Goal: Complete application form

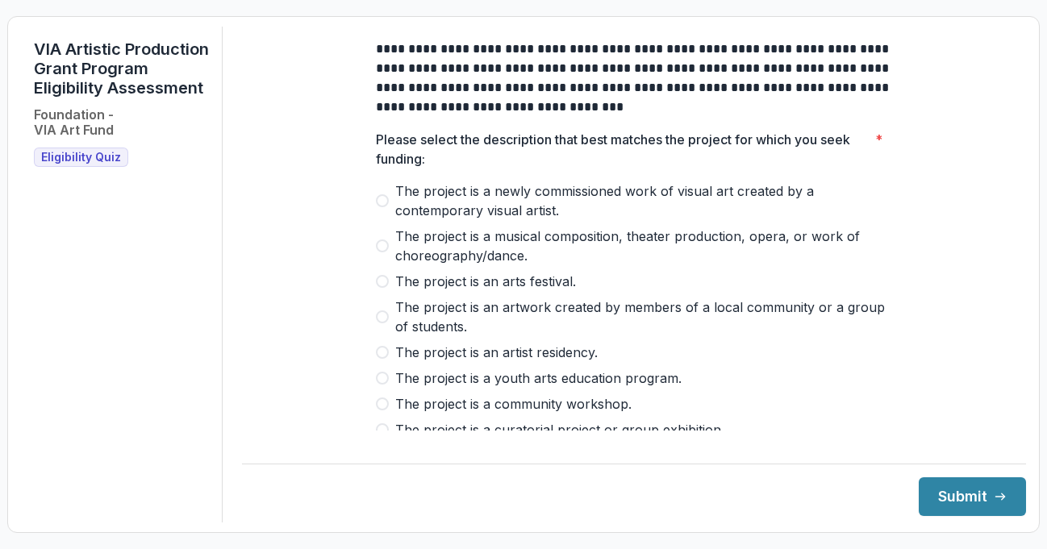
click at [383, 207] on span at bounding box center [382, 200] width 13 height 13
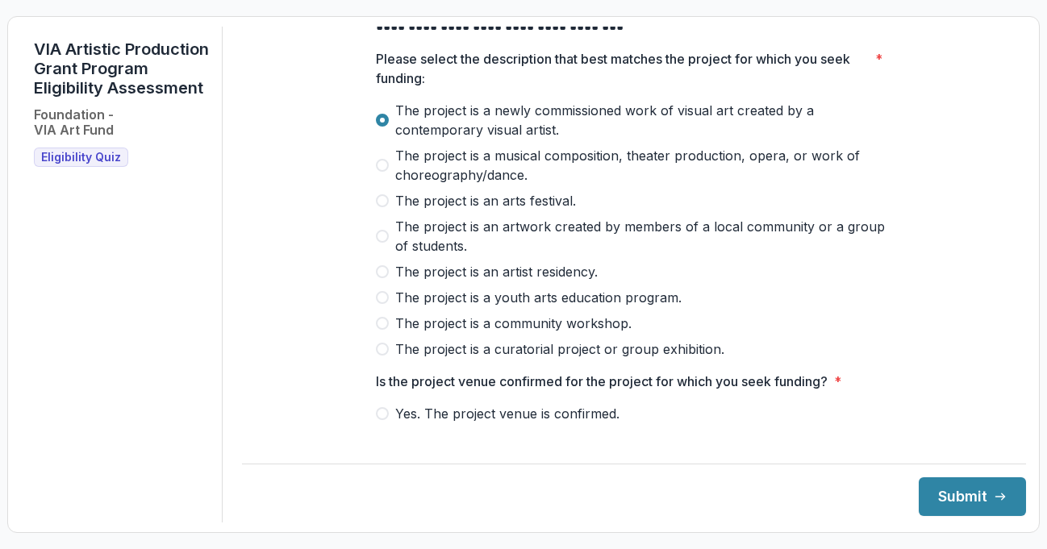
scroll to position [161, 0]
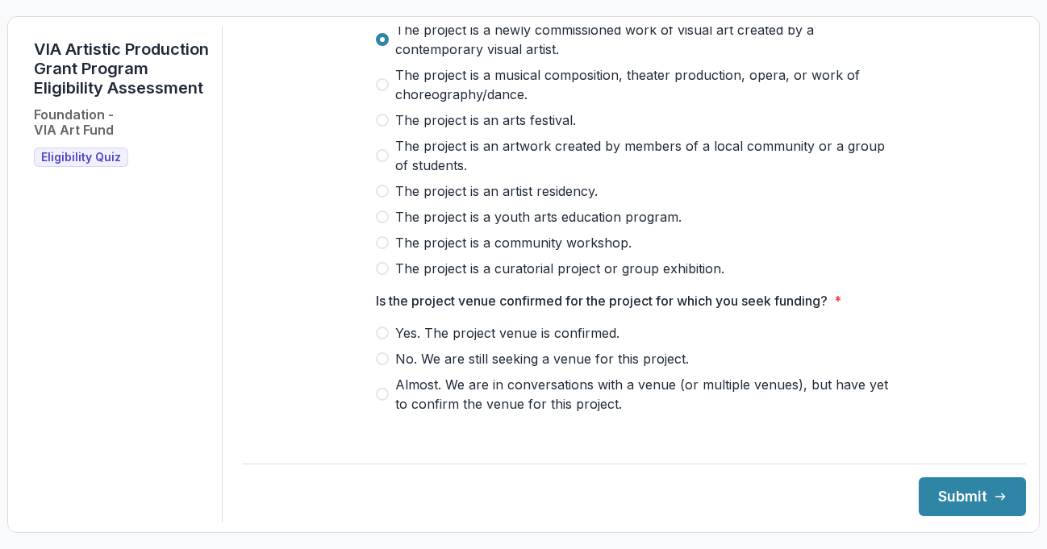
click at [382, 198] on span at bounding box center [382, 191] width 13 height 13
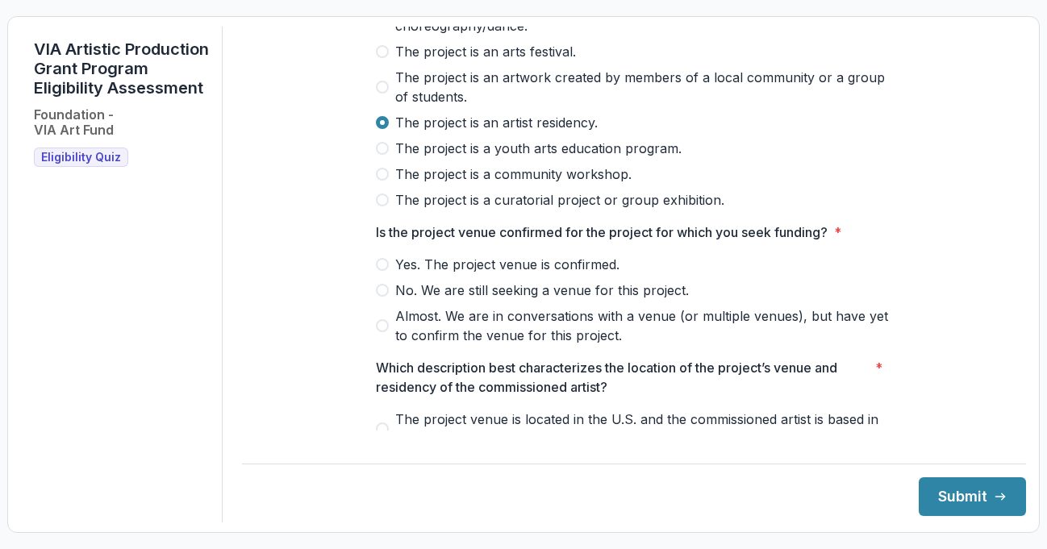
scroll to position [323, 0]
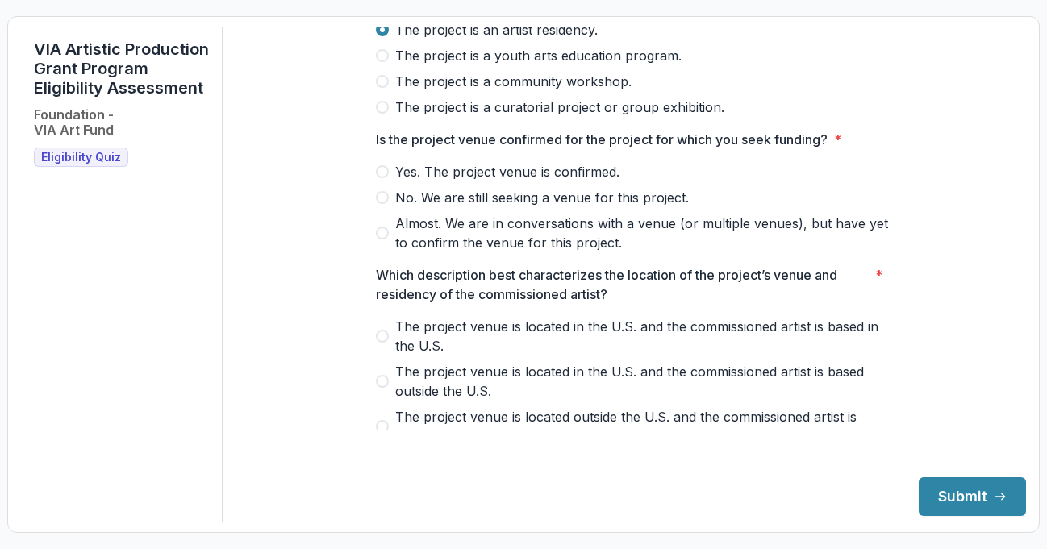
click at [379, 178] on span at bounding box center [382, 171] width 13 height 13
click at [379, 240] on span at bounding box center [382, 233] width 13 height 13
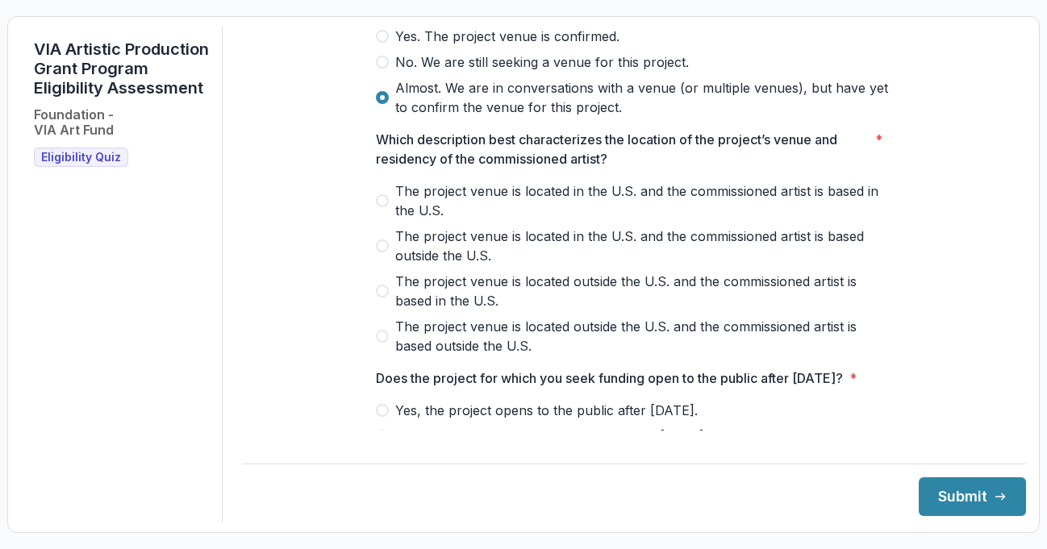
scroll to position [484, 0]
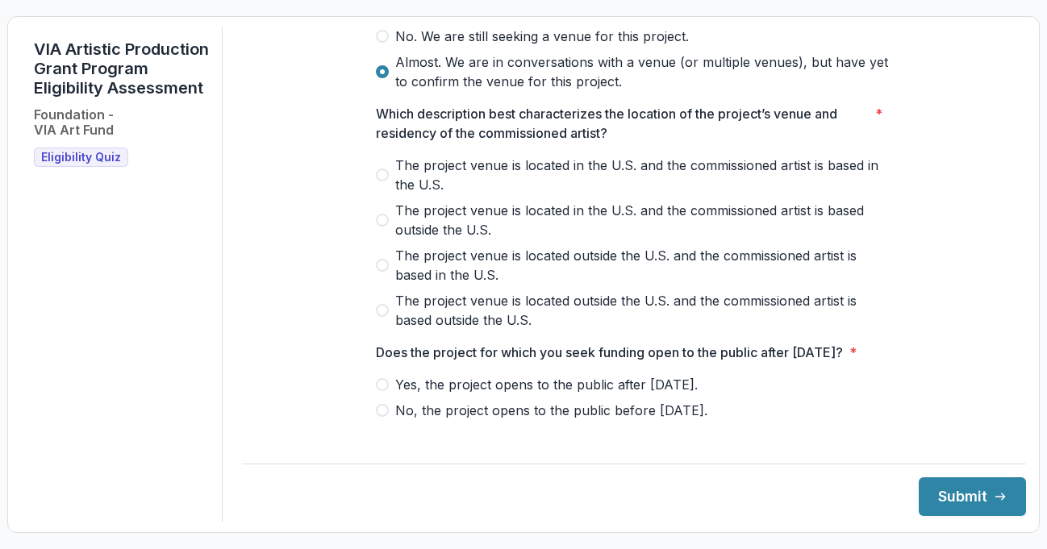
click at [380, 317] on span at bounding box center [382, 310] width 13 height 13
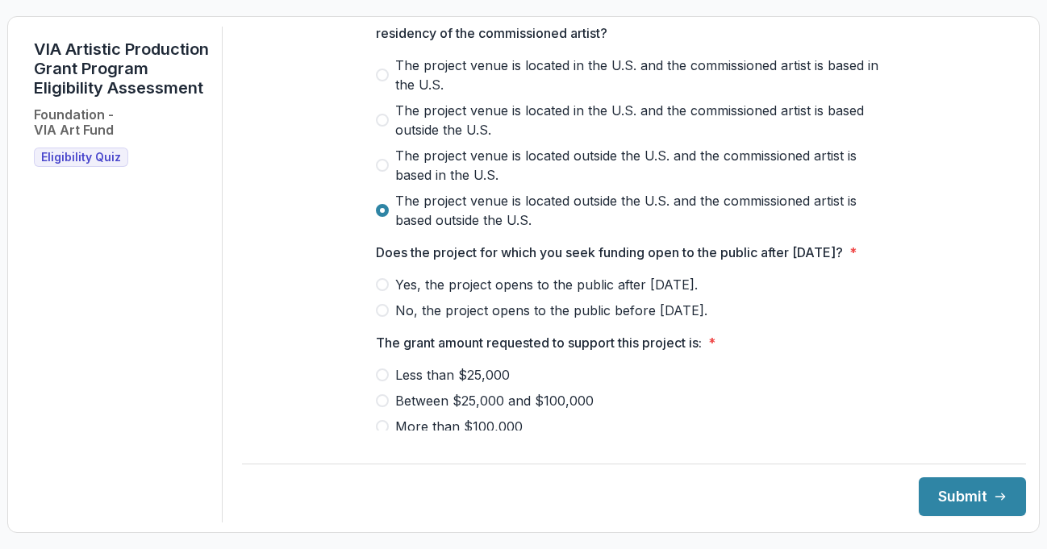
scroll to position [726, 0]
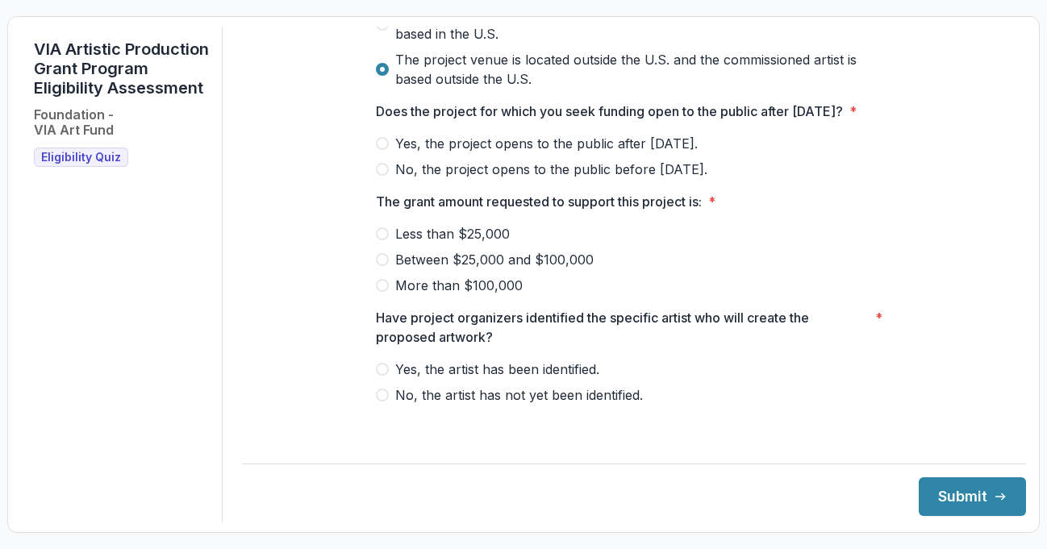
click at [378, 150] on span at bounding box center [382, 143] width 13 height 13
click at [379, 240] on span at bounding box center [382, 233] width 13 height 13
click at [378, 376] on span at bounding box center [382, 369] width 13 height 13
click at [966, 497] on button "Submit" at bounding box center [972, 497] width 107 height 39
